Goal: Information Seeking & Learning: Learn about a topic

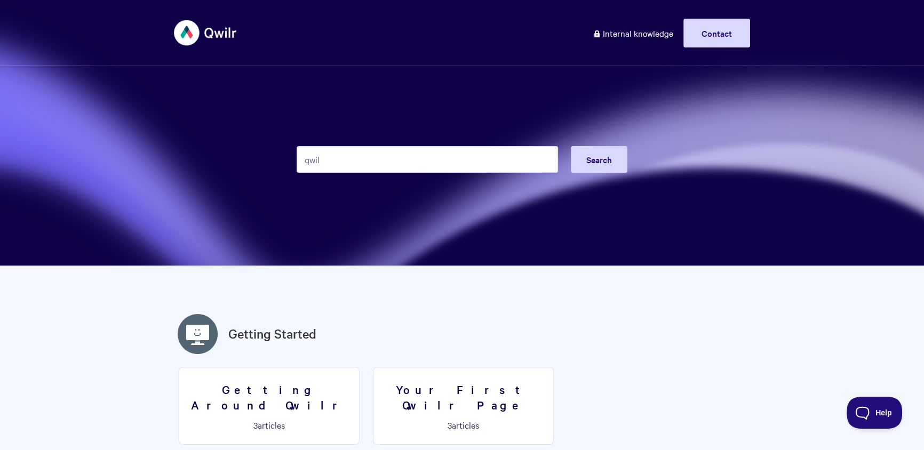
type input "qwilr"
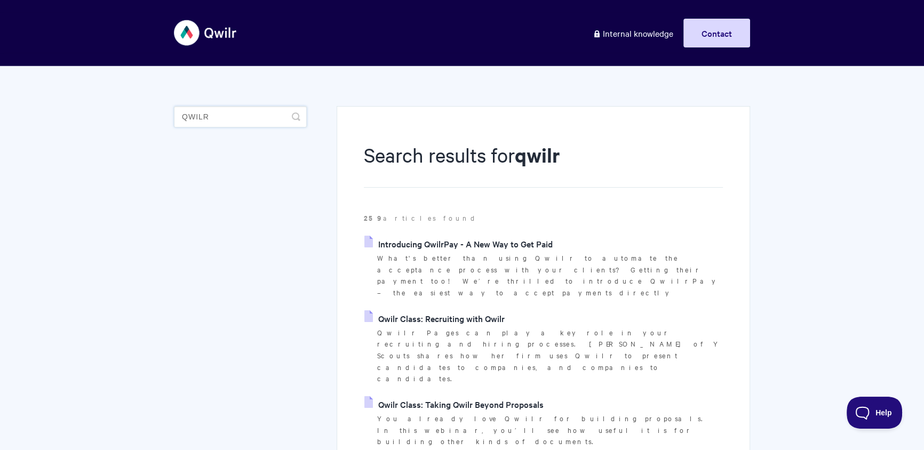
click at [260, 118] on input "qwilr" at bounding box center [240, 116] width 133 height 21
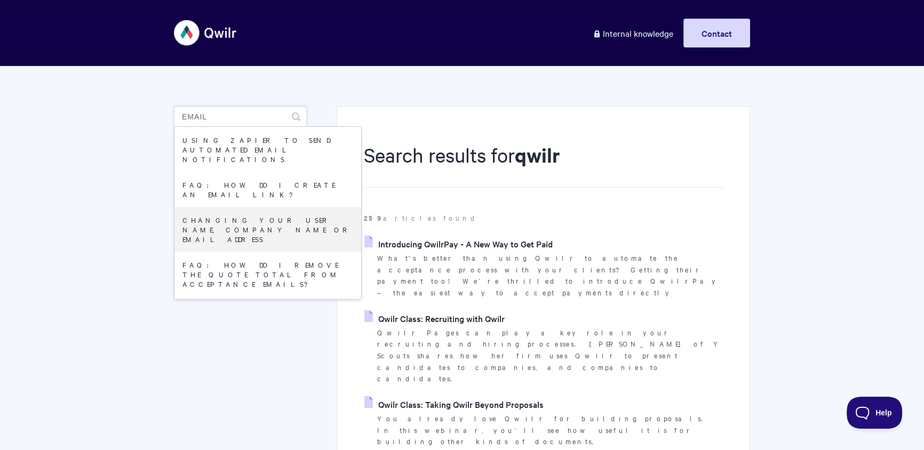
type input "email"
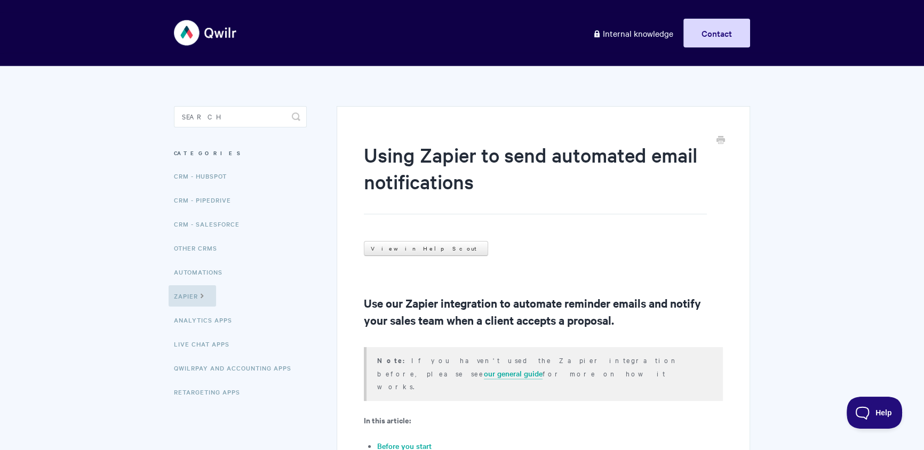
scroll to position [6, 0]
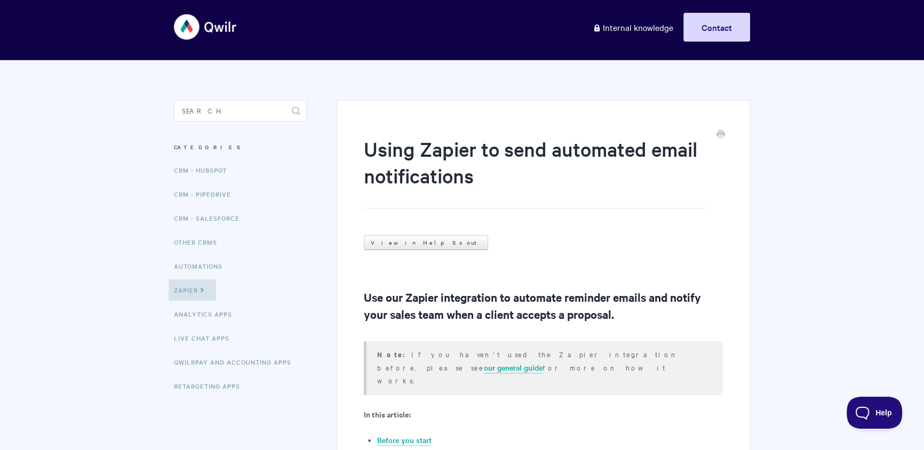
click at [213, 130] on aside "Toggle Search Categories CRM - HubSpot CRM - Pipedrive CRM - Salesforce Other C…" at bounding box center [240, 257] width 133 height 315
click at [242, 107] on input "Search" at bounding box center [240, 110] width 133 height 21
type input "email"
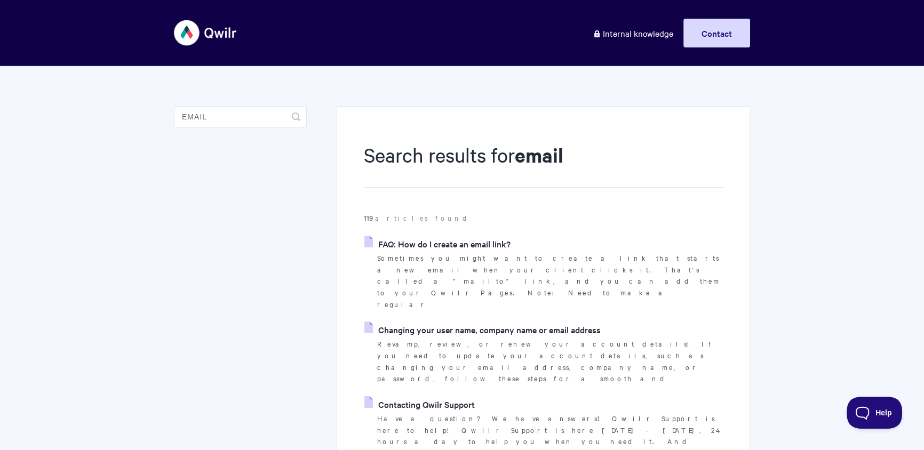
click at [478, 322] on link "Changing your user name, company name or email address" at bounding box center [482, 330] width 236 height 16
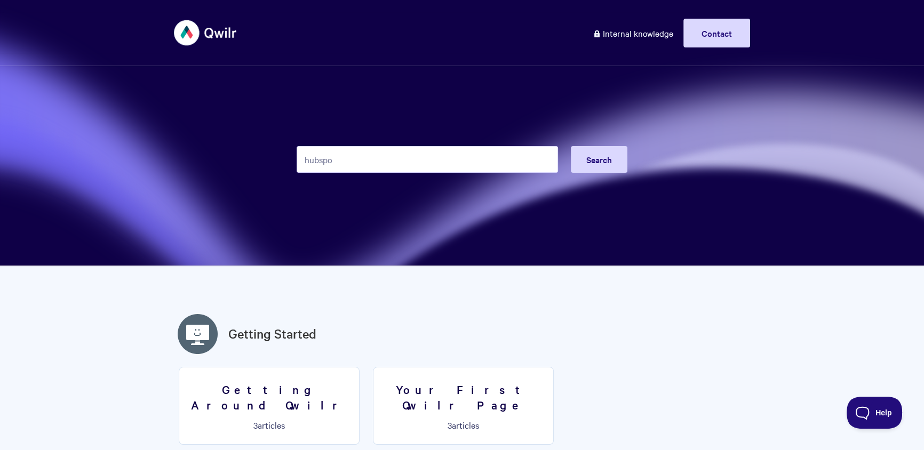
type input "hubspot"
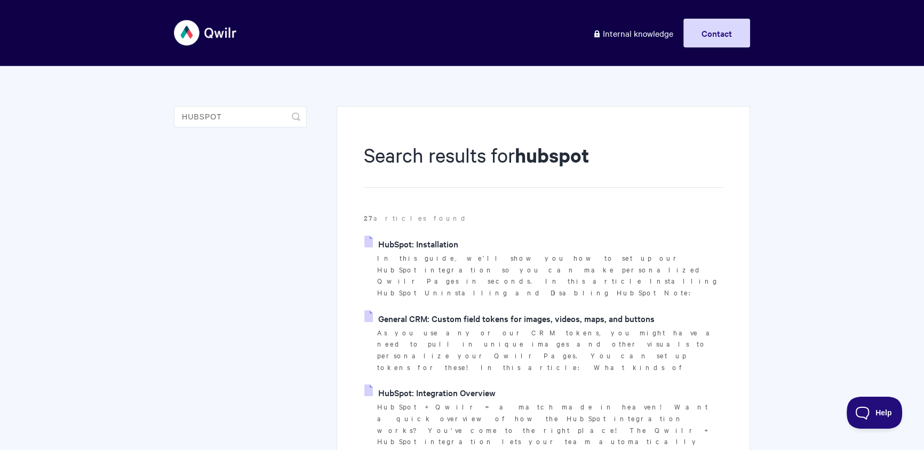
click at [435, 247] on link "HubSpot: Installation" at bounding box center [411, 244] width 94 height 16
click at [462, 384] on link "HubSpot: Integration Overview" at bounding box center [429, 392] width 131 height 16
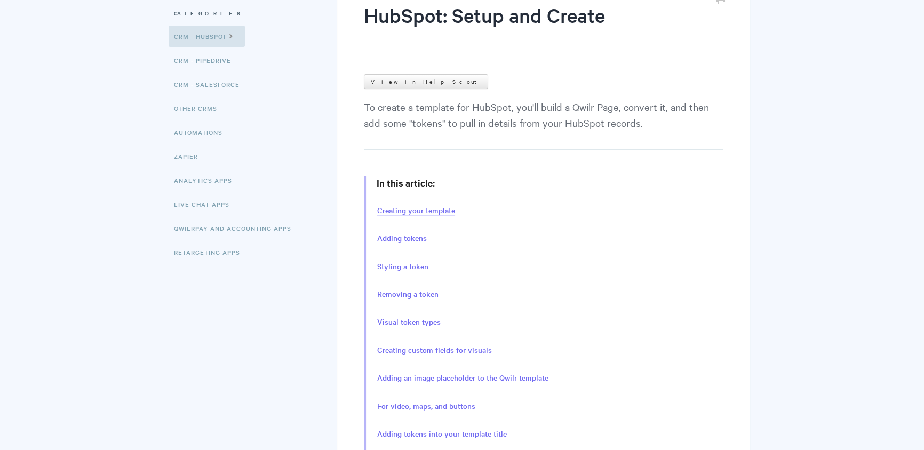
click at [423, 212] on link "Creating your template" at bounding box center [416, 211] width 78 height 12
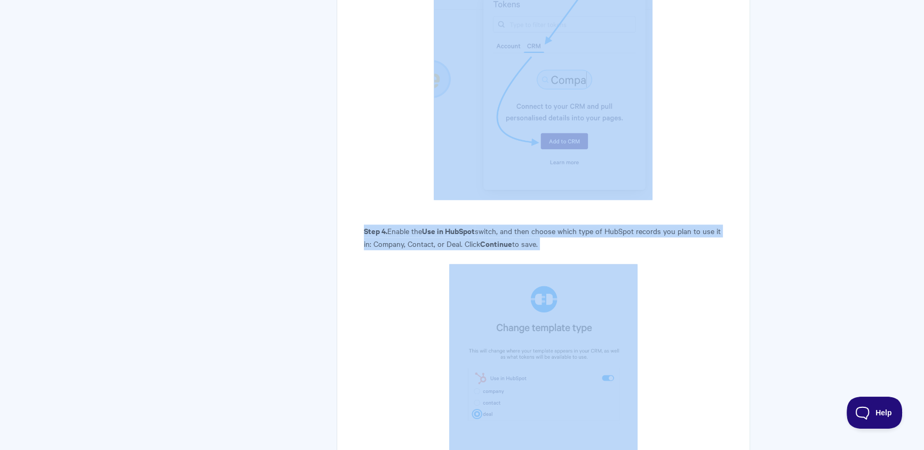
scroll to position [1635, 0]
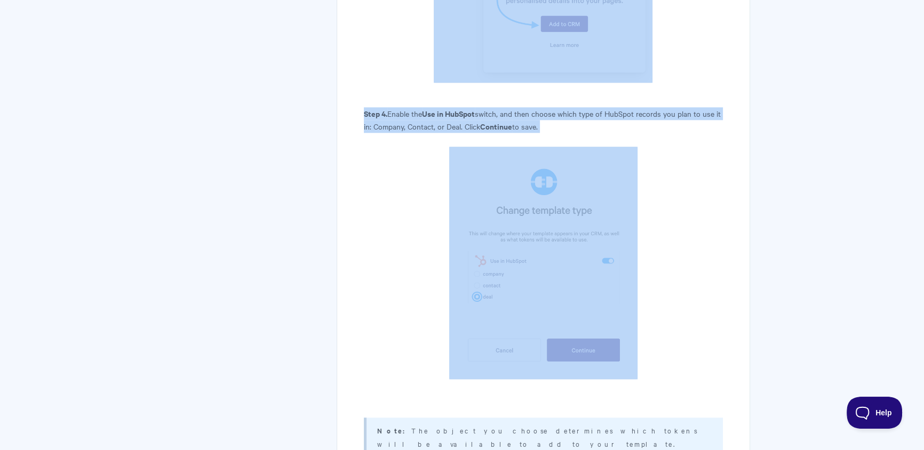
drag, startPoint x: 596, startPoint y: 157, endPoint x: 651, endPoint y: 303, distance: 156.6
copy article "Click that. Step 3. A list of available tokens will appear. It has two tabs. Cl…"
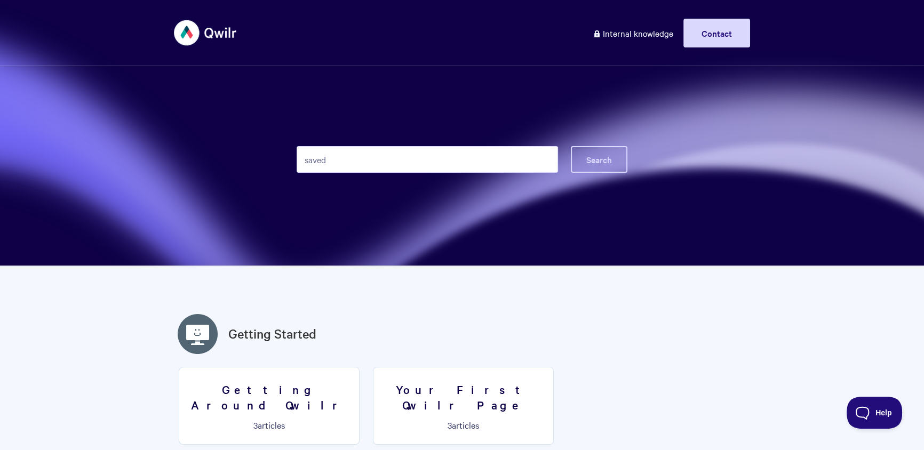
type input "saved"
click at [590, 157] on span "Search" at bounding box center [599, 160] width 26 height 12
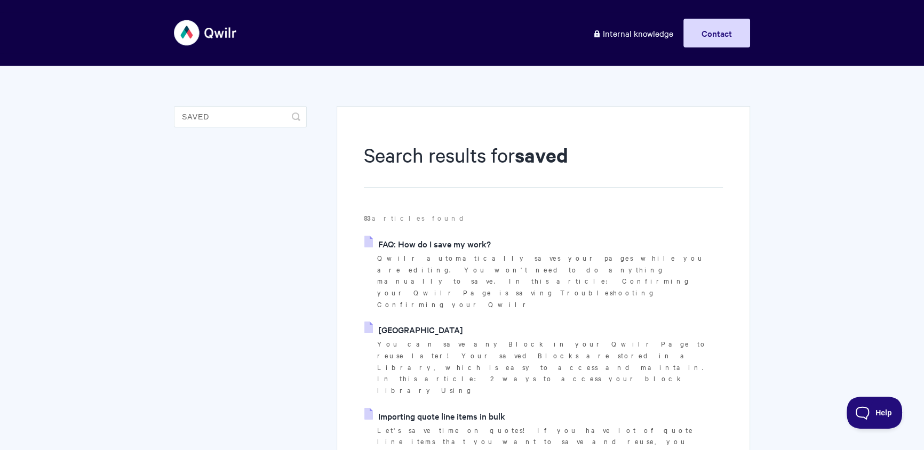
click at [427, 322] on link "[GEOGRAPHIC_DATA]" at bounding box center [413, 330] width 99 height 16
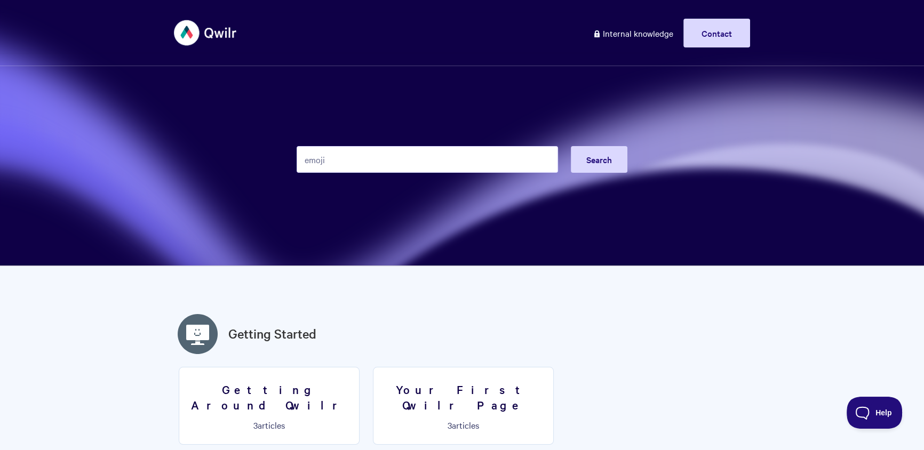
type input "emoji"
